Goal: Obtain resource: Download file/media

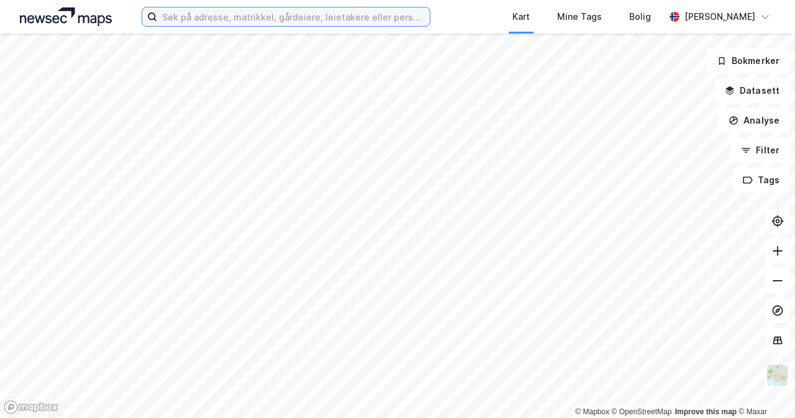
click at [362, 18] on input at bounding box center [293, 16] width 273 height 19
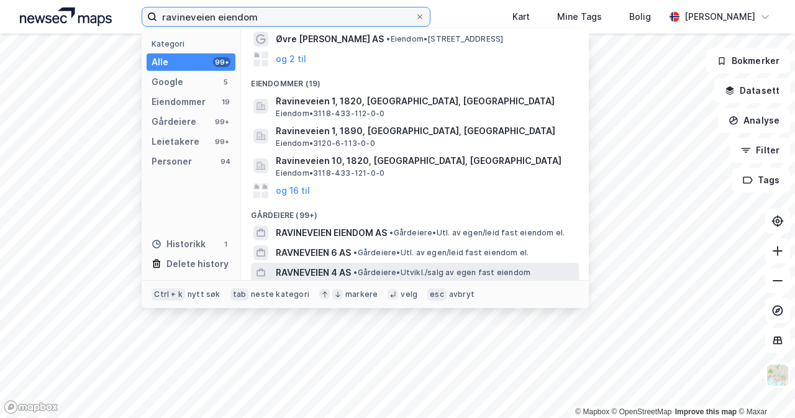
scroll to position [124, 0]
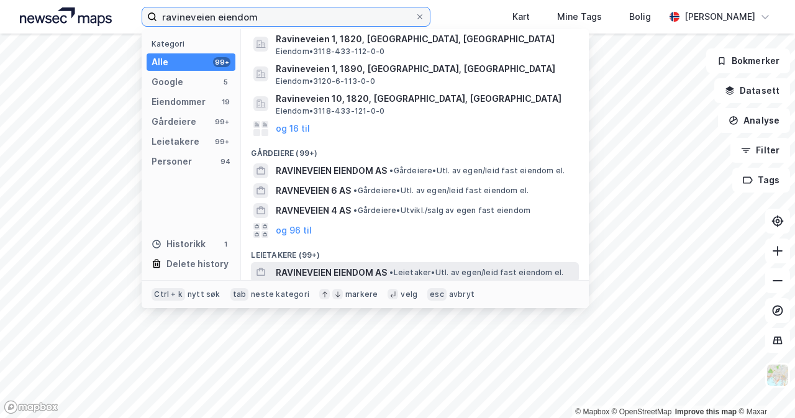
type input "ravineveien eiendom"
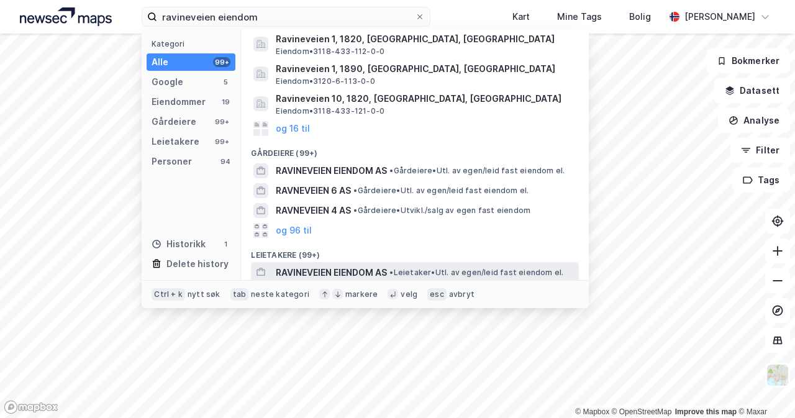
click at [433, 268] on span "• Leietaker • Utl. av egen/leid fast eiendom el." at bounding box center [476, 273] width 174 height 10
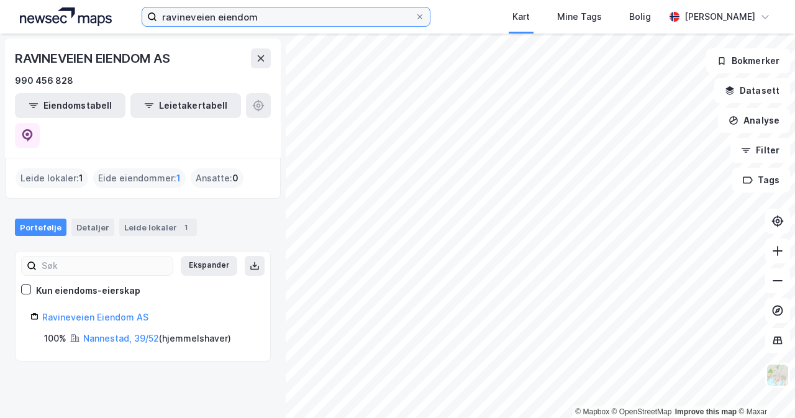
click at [304, 8] on input "ravineveien eiendom" at bounding box center [286, 16] width 258 height 19
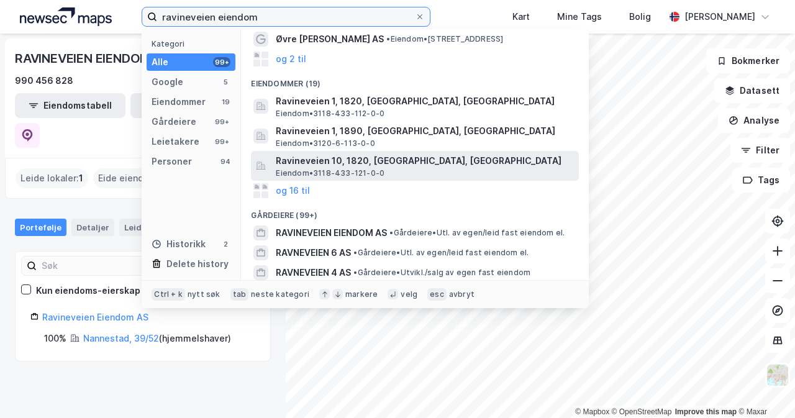
scroll to position [124, 0]
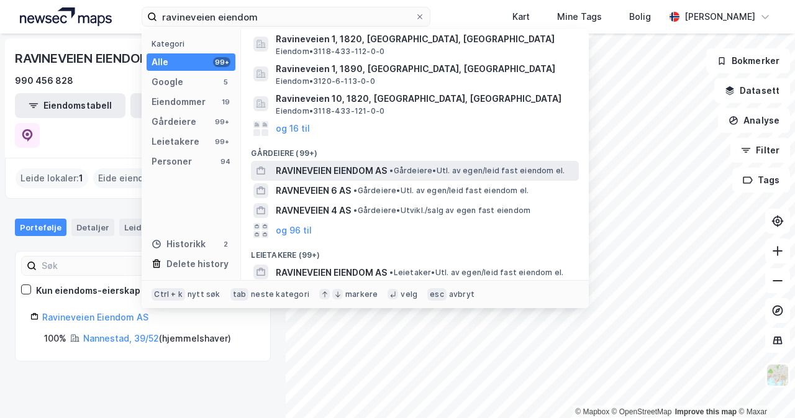
click at [387, 174] on span "RAVINEVEIEN EIENDOM AS" at bounding box center [331, 170] width 111 height 15
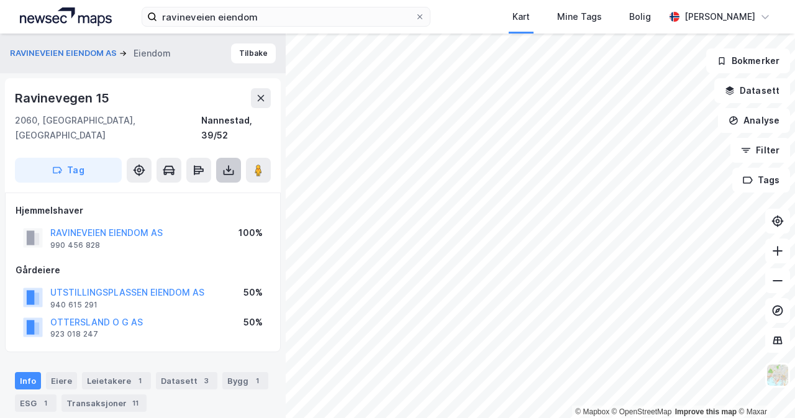
click at [230, 164] on icon at bounding box center [228, 170] width 12 height 12
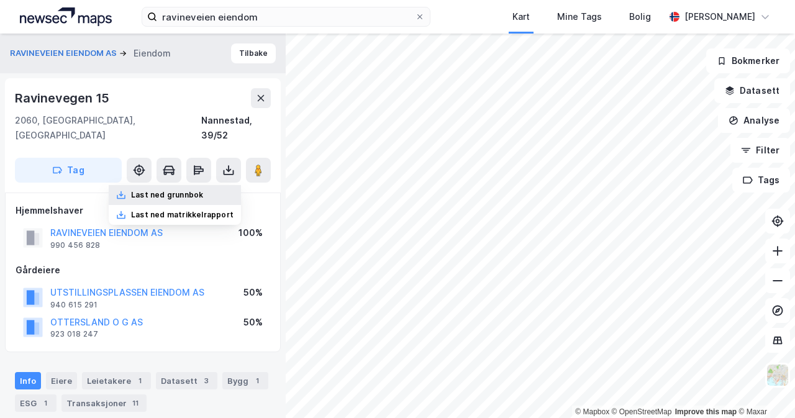
click at [216, 185] on div "Last ned grunnbok" at bounding box center [175, 195] width 132 height 20
